Goal: Find specific page/section: Find specific page/section

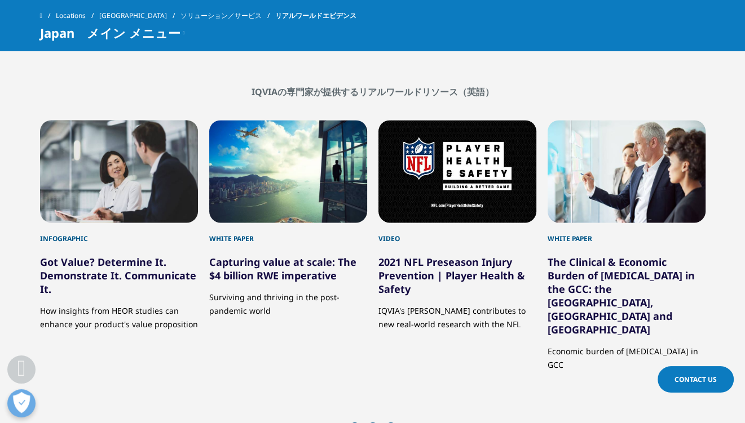
scroll to position [1409, 0]
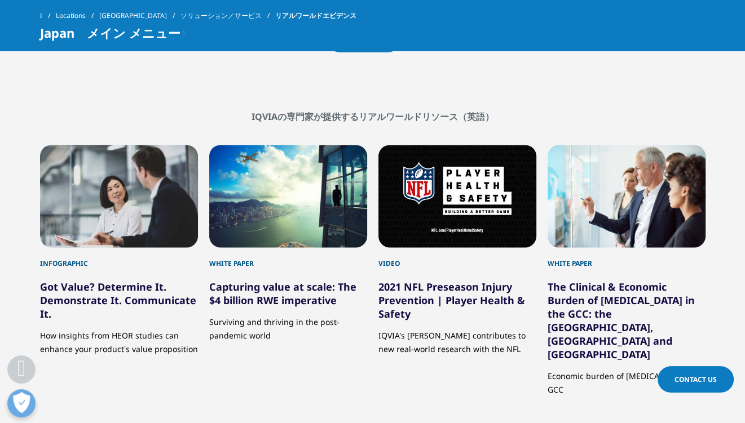
click at [113, 19] on link "[GEOGRAPHIC_DATA]" at bounding box center [139, 16] width 81 height 20
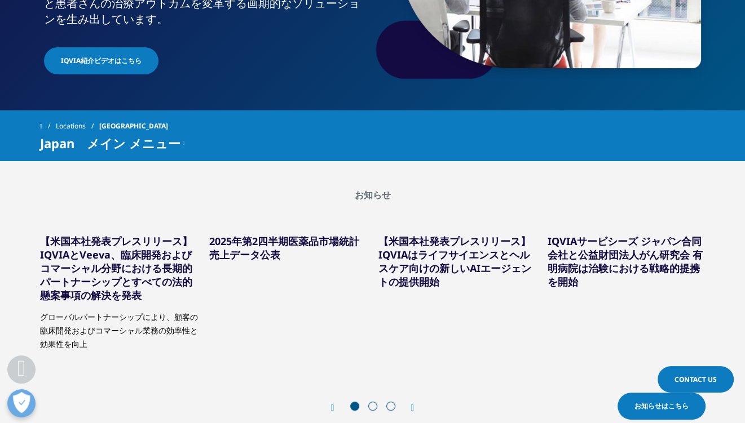
scroll to position [451, 0]
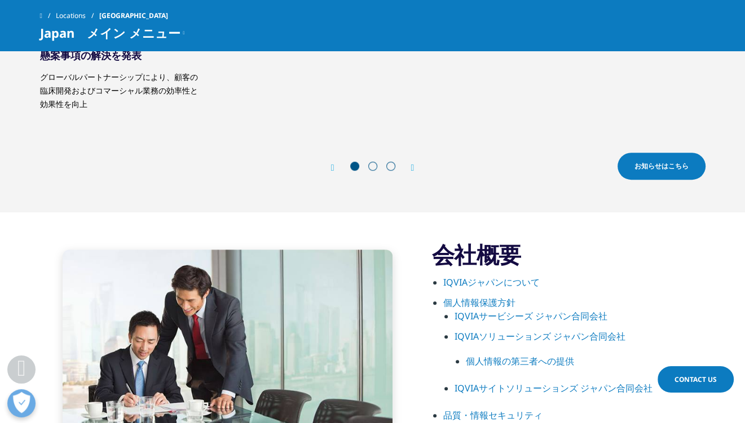
click at [640, 221] on div "会社概要 IQVIAジャパンについて 個人情報保護方針 IQVIAサービシーズ ジャパン合同会社 IQVIAソリューションズ ジャパン合同会社 個人情報の第三…" at bounding box center [372, 355] width 665 height 285
click at [672, 255] on h3 "会社概要" at bounding box center [568, 255] width 273 height 28
